Goal: Task Accomplishment & Management: Complete application form

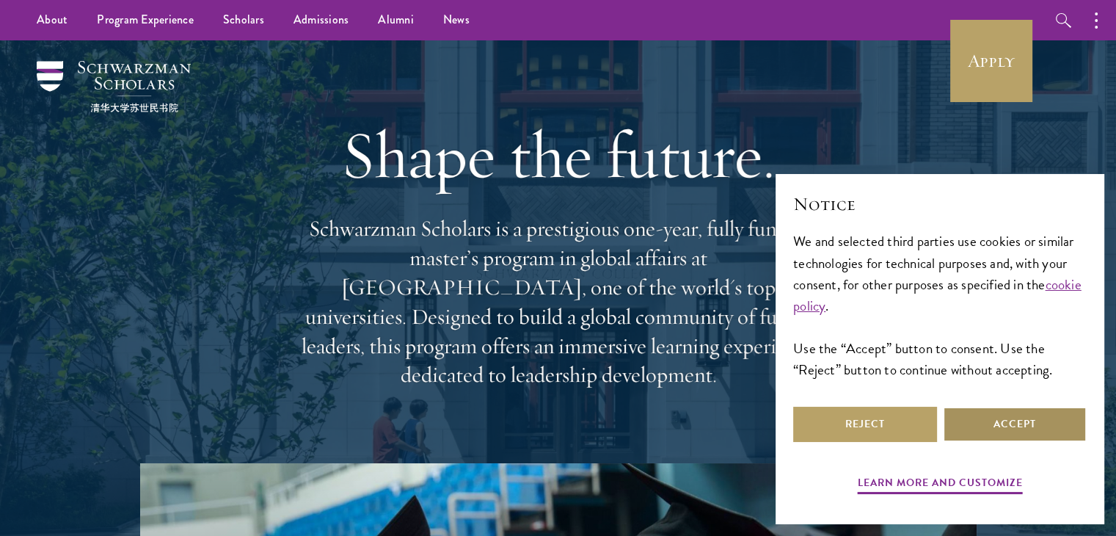
click at [997, 421] on button "Accept" at bounding box center [1015, 423] width 144 height 35
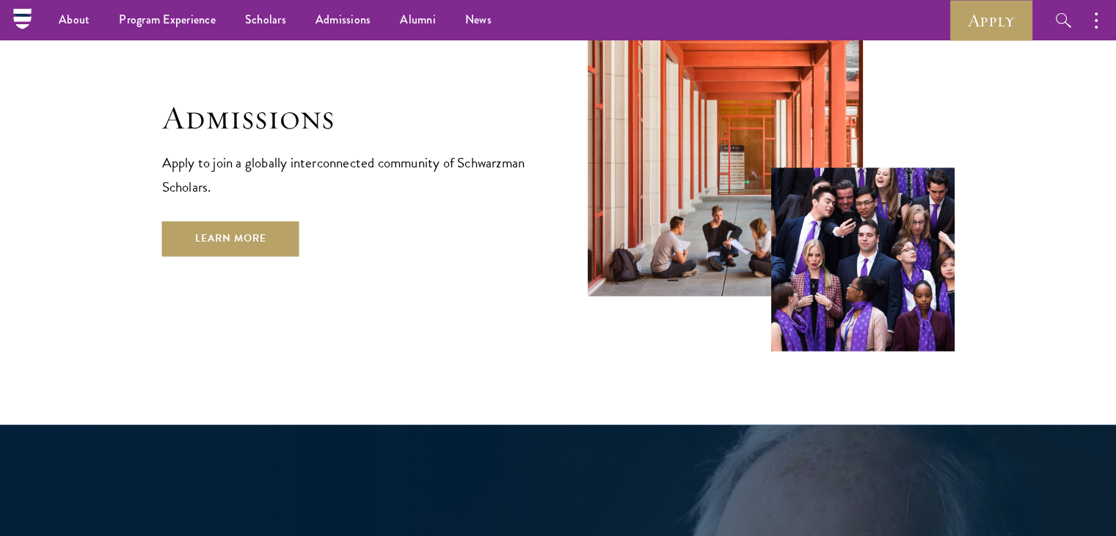
scroll to position [2441, 0]
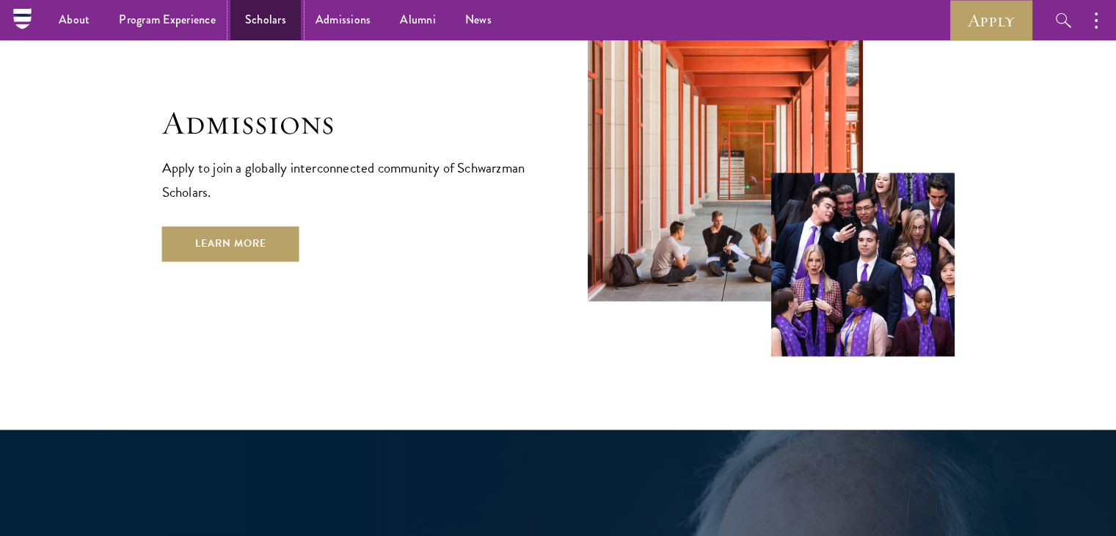
click at [266, 24] on link "Scholars" at bounding box center [265, 20] width 70 height 40
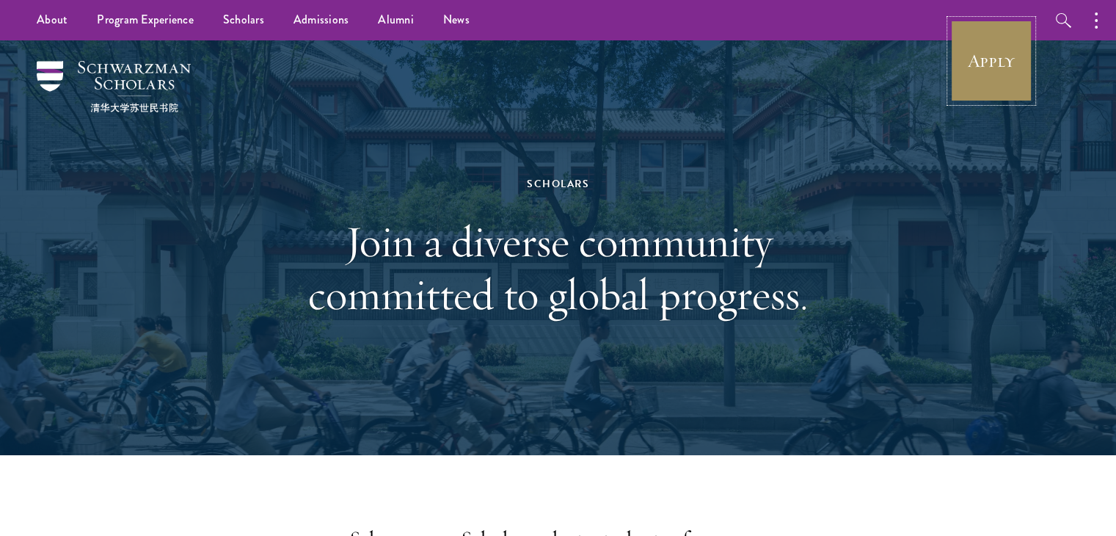
click at [1004, 54] on link "Apply" at bounding box center [991, 61] width 82 height 82
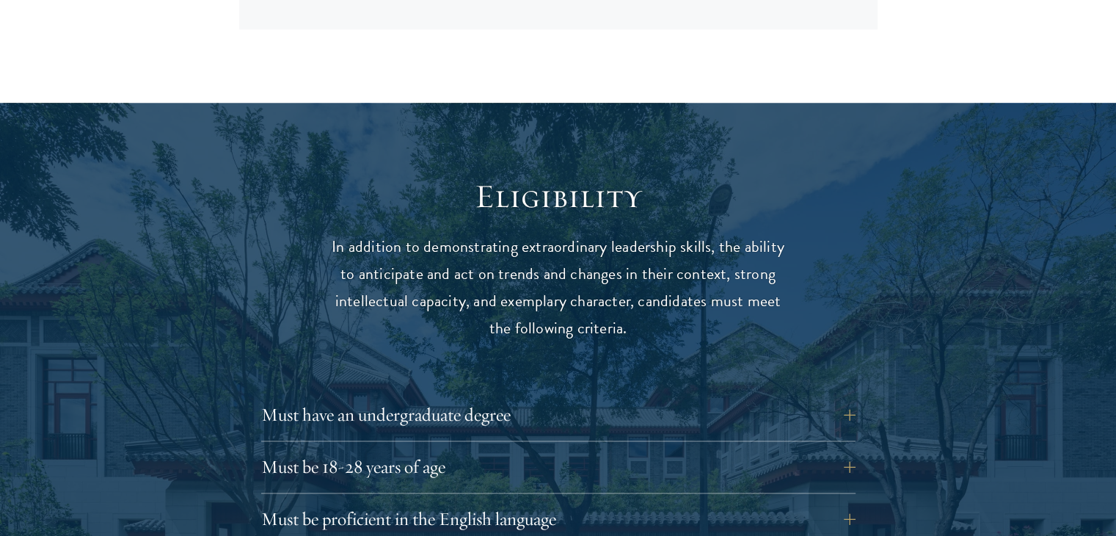
scroll to position [1951, 0]
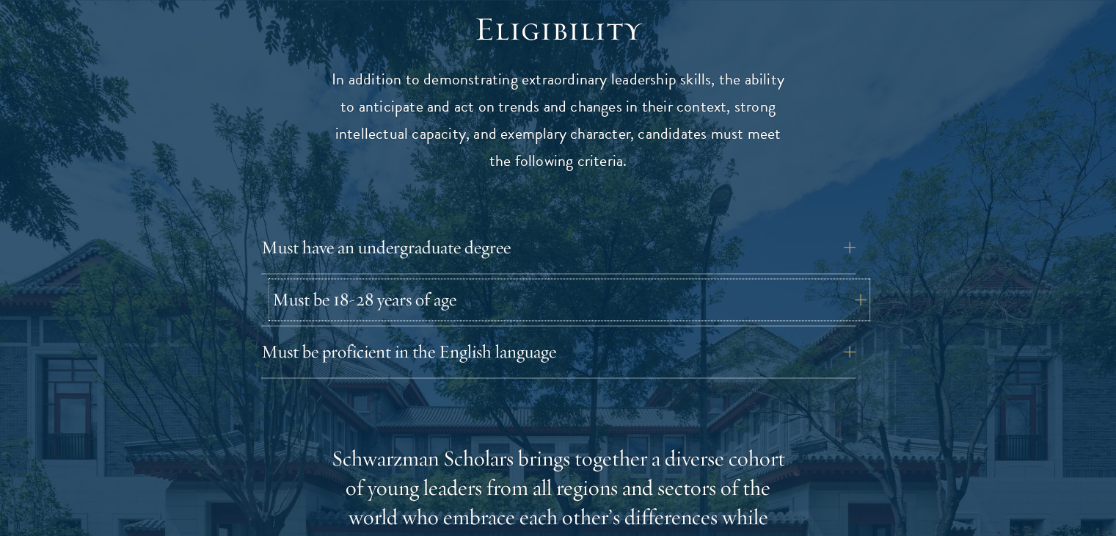
click at [827, 282] on button "Must be 18-28 years of age" at bounding box center [569, 299] width 594 height 35
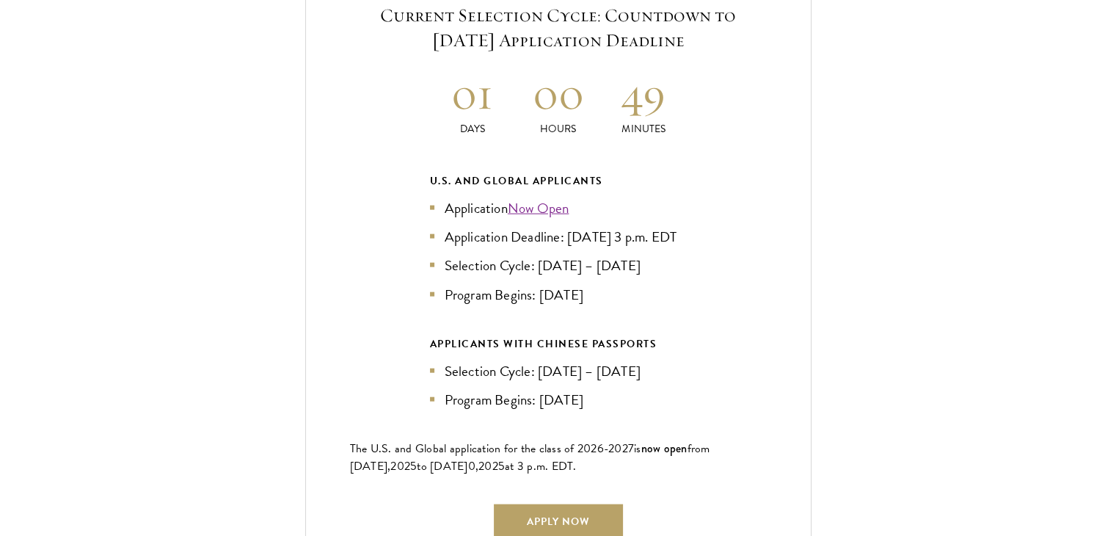
scroll to position [3366, 0]
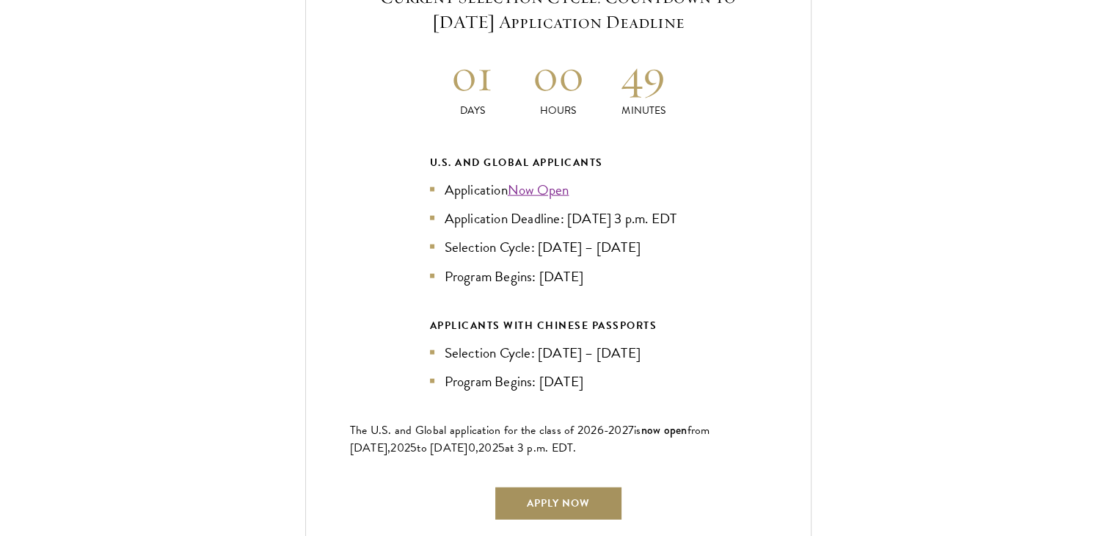
click at [596, 486] on link "Apply Now" at bounding box center [558, 503] width 129 height 35
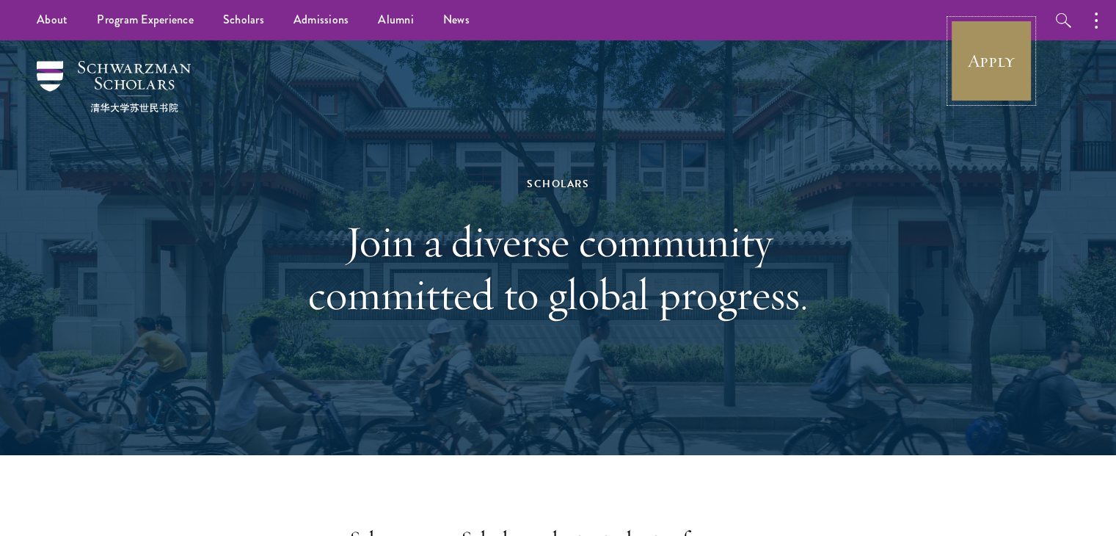
click at [993, 56] on link "Apply" at bounding box center [991, 61] width 82 height 82
